Goal: Task Accomplishment & Management: Manage account settings

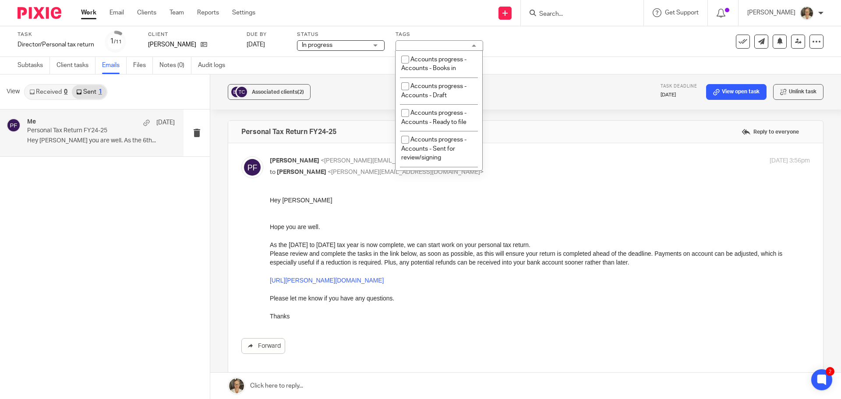
scroll to position [90, 0]
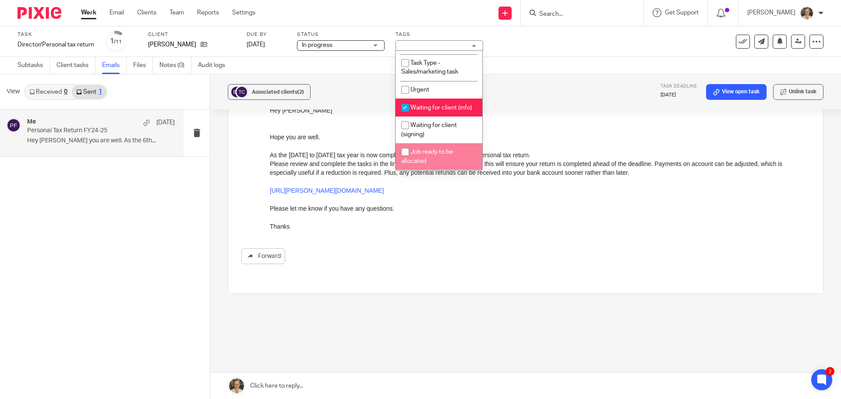
drag, startPoint x: 562, startPoint y: 125, endPoint x: 812, endPoint y: 176, distance: 255.2
click at [562, 125] on p "Hope you are well." at bounding box center [540, 128] width 540 height 27
click at [584, 123] on p "Hope you are well." at bounding box center [540, 128] width 540 height 27
click at [435, 104] on li "Waiting for client (info)" at bounding box center [439, 108] width 87 height 18
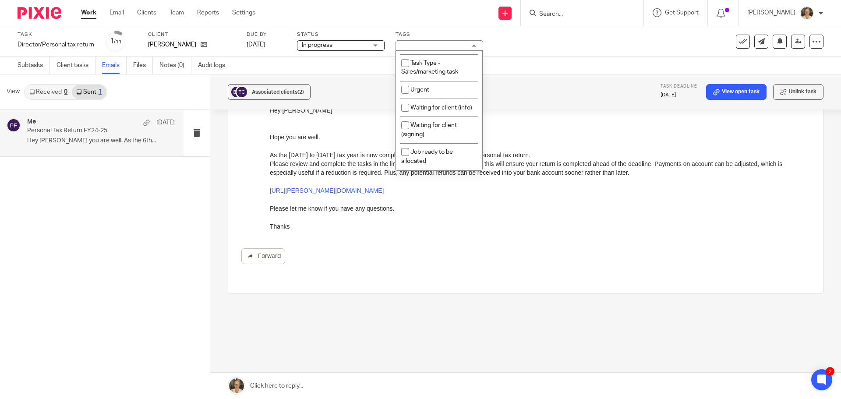
click at [435, 104] on li "Waiting for client (info)" at bounding box center [439, 108] width 87 height 18
checkbox input "true"
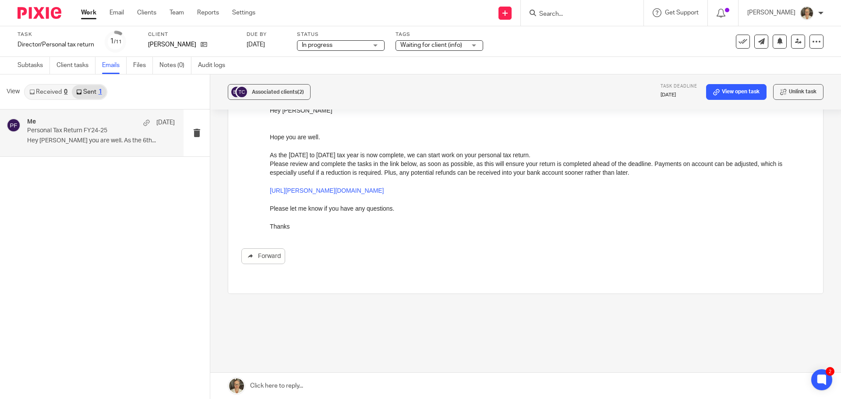
click at [540, 106] on div "Associated clients (2) Task deadline 31 Jan 2026 View open task Unlink task" at bounding box center [525, 91] width 631 height 35
click at [563, 14] on input "Search" at bounding box center [577, 15] width 79 height 8
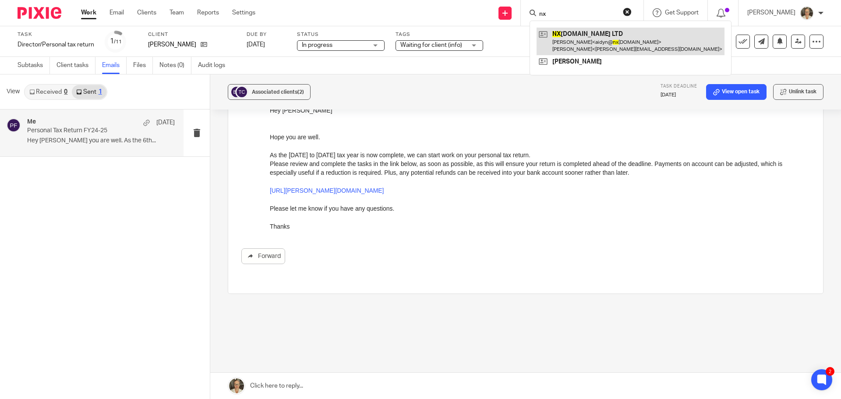
type input "nx"
click at [576, 38] on link at bounding box center [631, 41] width 188 height 27
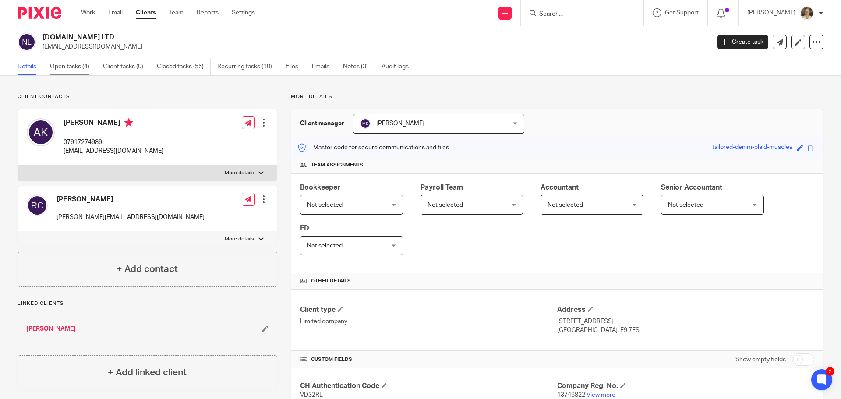
click at [61, 64] on link "Open tasks (4)" at bounding box center [73, 66] width 46 height 17
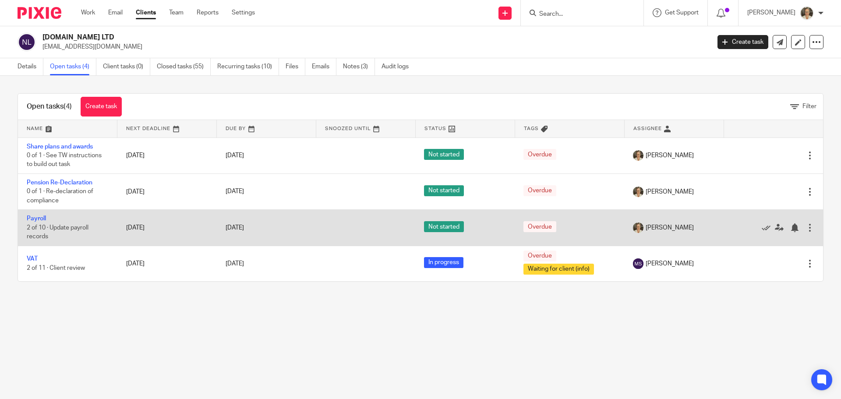
click at [49, 216] on td "Payroll 2 of 10 · Update payroll records" at bounding box center [67, 228] width 99 height 36
click at [42, 217] on link "Payroll" at bounding box center [36, 219] width 19 height 6
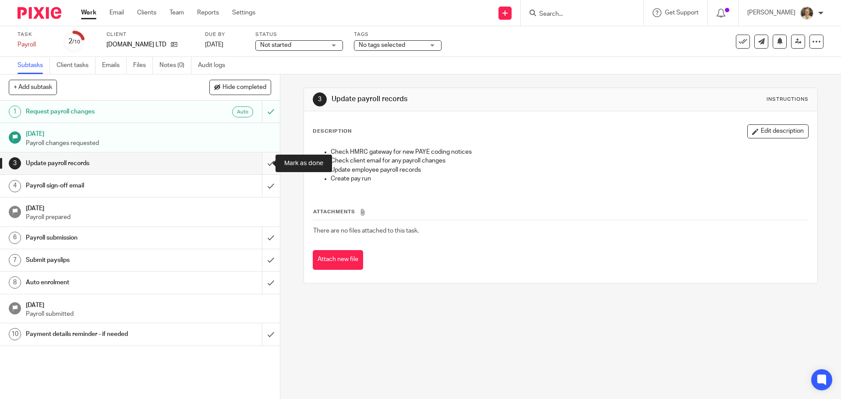
click at [264, 163] on input "submit" at bounding box center [140, 163] width 280 height 22
click at [264, 184] on input "submit" at bounding box center [140, 186] width 280 height 22
click at [261, 235] on input "submit" at bounding box center [140, 238] width 280 height 22
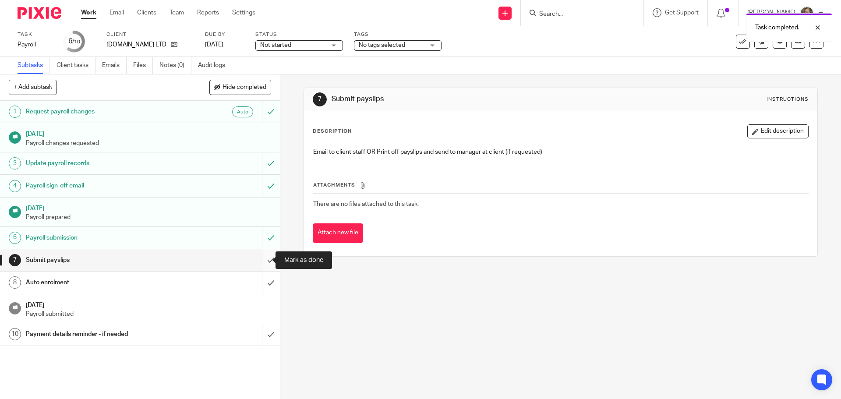
click at [262, 261] on input "submit" at bounding box center [140, 260] width 280 height 22
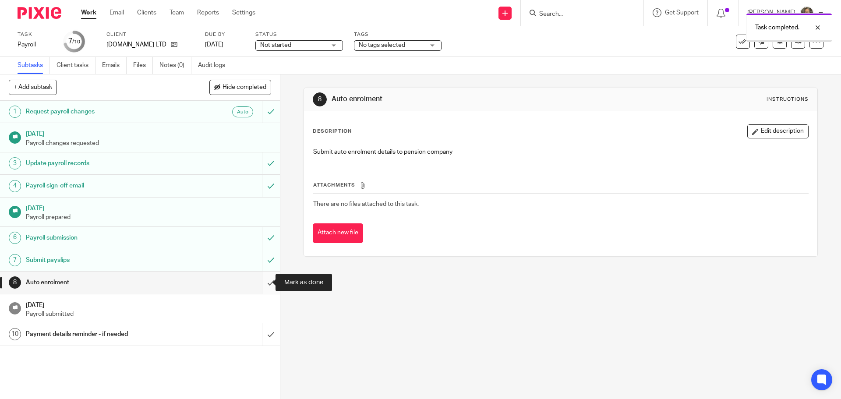
click at [263, 280] on input "submit" at bounding box center [140, 283] width 280 height 22
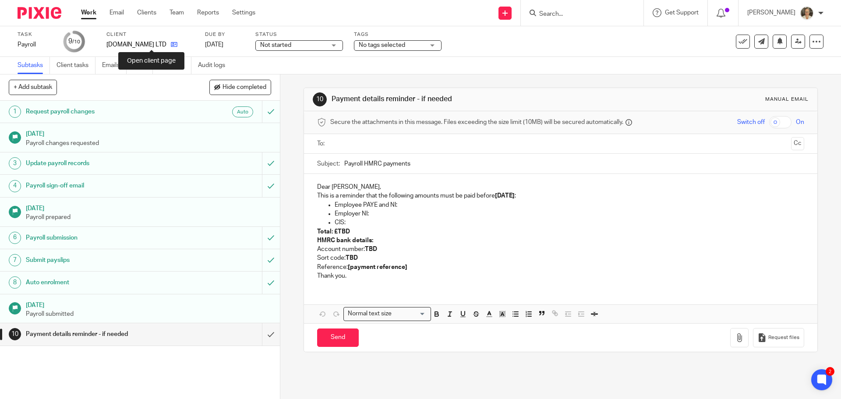
click at [171, 44] on icon at bounding box center [174, 44] width 7 height 7
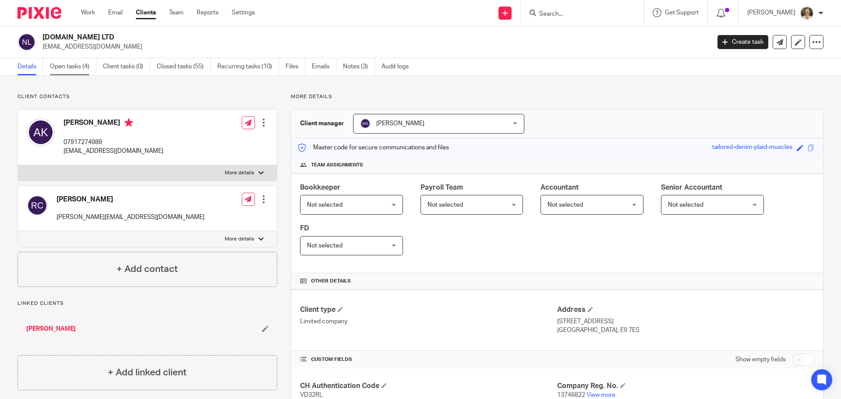
click at [71, 66] on link "Open tasks (4)" at bounding box center [73, 66] width 46 height 17
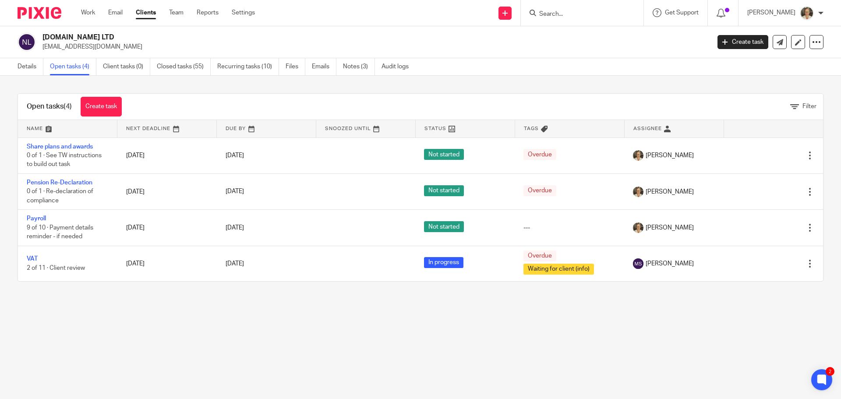
click at [567, 14] on input "Search" at bounding box center [577, 15] width 79 height 8
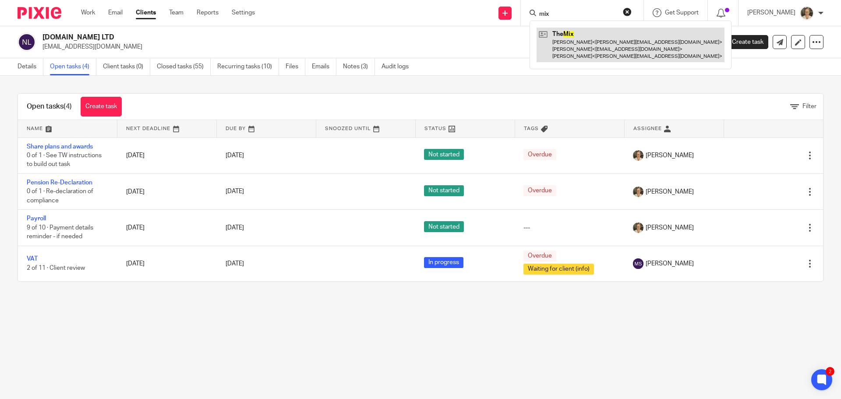
type input "mix"
drag, startPoint x: 579, startPoint y: 34, endPoint x: 571, endPoint y: 31, distance: 8.5
click at [579, 34] on link at bounding box center [631, 45] width 188 height 35
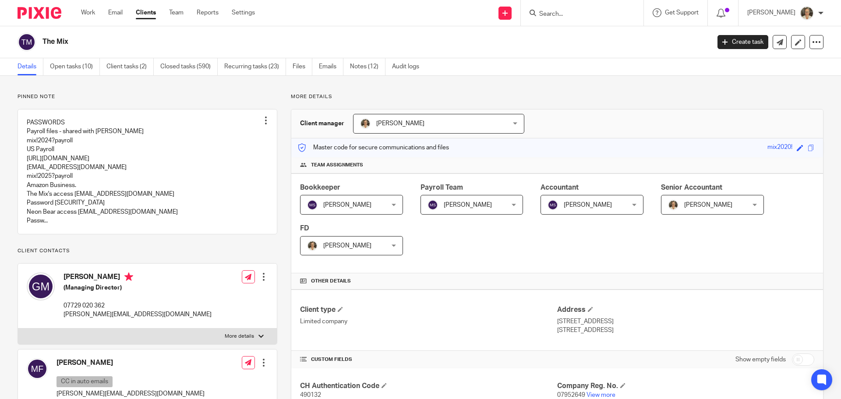
click at [65, 136] on link at bounding box center [147, 172] width 259 height 124
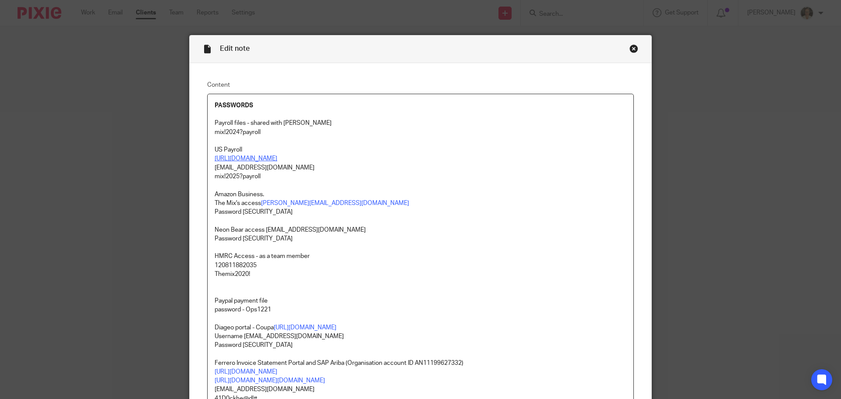
click at [277, 159] on link "[URL][DOMAIN_NAME]" at bounding box center [246, 159] width 63 height 6
click at [277, 161] on link "[URL][DOMAIN_NAME]" at bounding box center [246, 159] width 63 height 6
click at [330, 162] on p "[URL][DOMAIN_NAME]" at bounding box center [421, 158] width 412 height 9
click at [366, 172] on p "[EMAIL_ADDRESS][DOMAIN_NAME]" at bounding box center [421, 167] width 412 height 9
click at [277, 161] on link "[URL][DOMAIN_NAME]" at bounding box center [246, 159] width 63 height 6
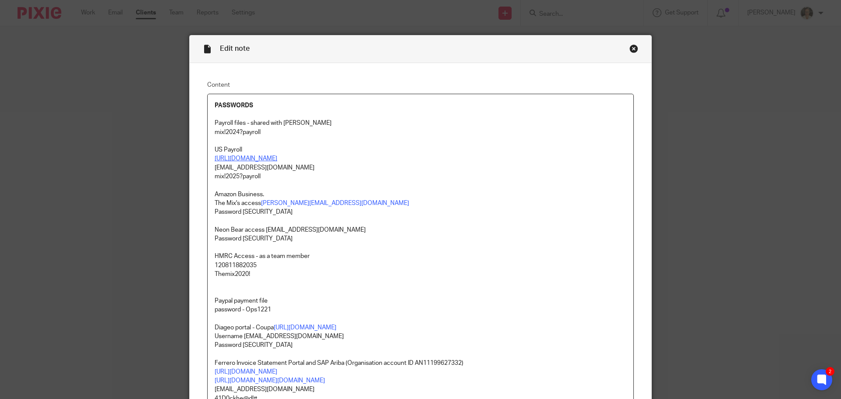
click at [277, 161] on link "[URL][DOMAIN_NAME]" at bounding box center [246, 159] width 63 height 6
click at [297, 187] on link "[URL][DOMAIN_NAME]" at bounding box center [274, 185] width 63 height 9
click at [629, 48] on div "Close this dialog window" at bounding box center [633, 48] width 9 height 9
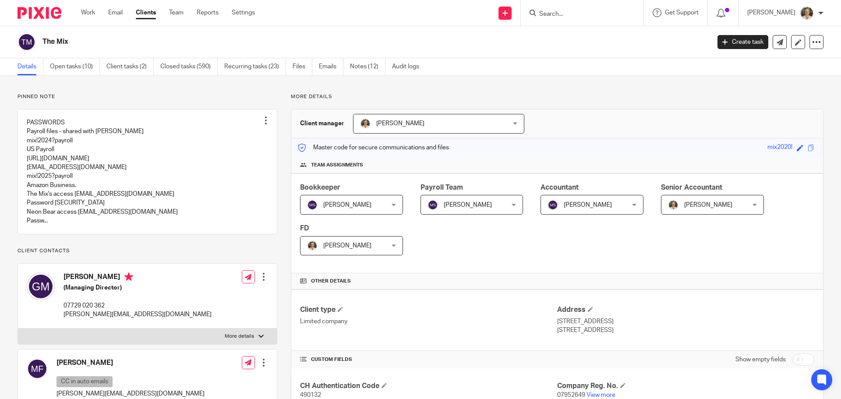
click at [583, 13] on input "Search" at bounding box center [577, 15] width 79 height 8
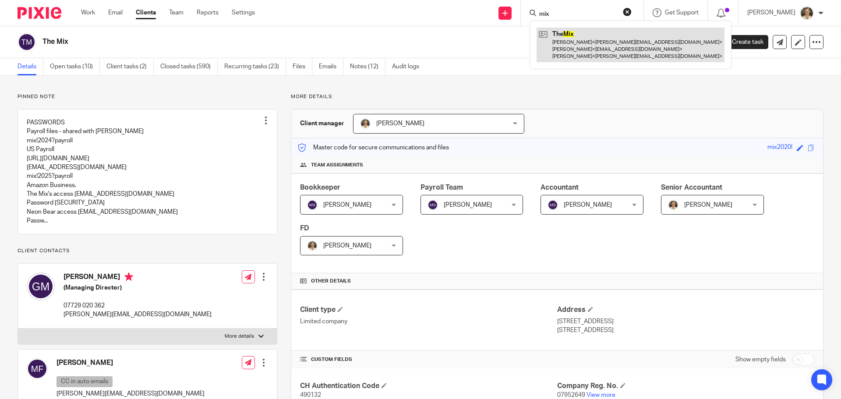
type input "mix"
click at [628, 31] on link at bounding box center [631, 45] width 188 height 35
